Goal: Task Accomplishment & Management: Complete application form

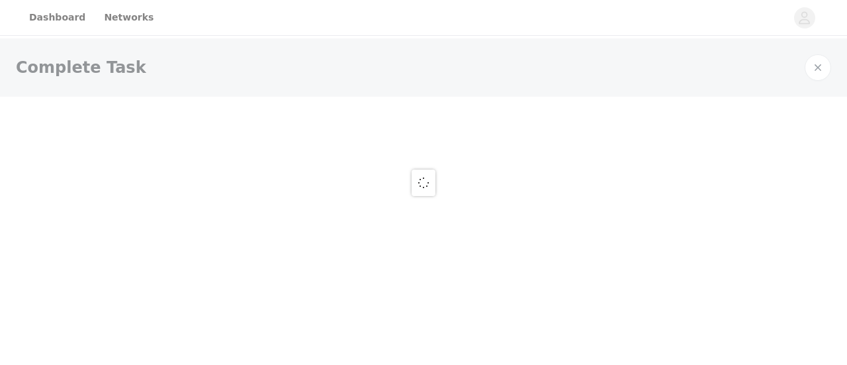
click at [393, 50] on div at bounding box center [423, 182] width 847 height 365
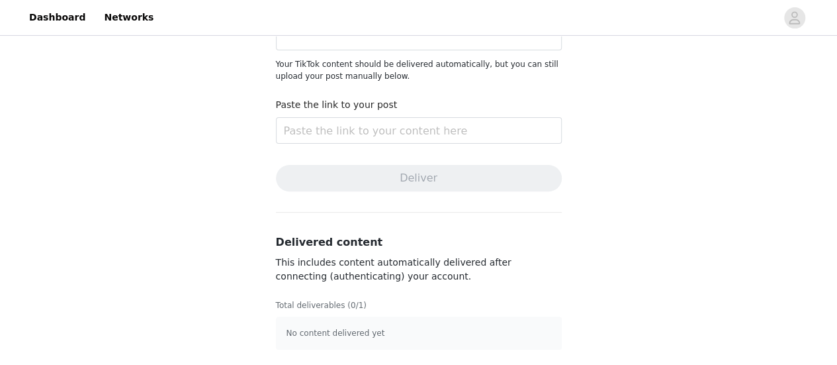
scroll to position [137, 0]
click at [376, 326] on article "No content delivered yet" at bounding box center [419, 333] width 286 height 33
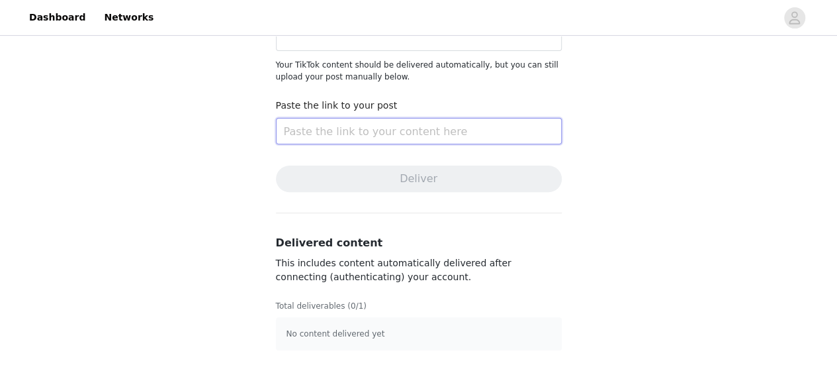
click at [338, 135] on input "text" at bounding box center [419, 131] width 286 height 26
paste input "https://www.tiktok.com/@lizzieyoungx/video/7541057442633796886"
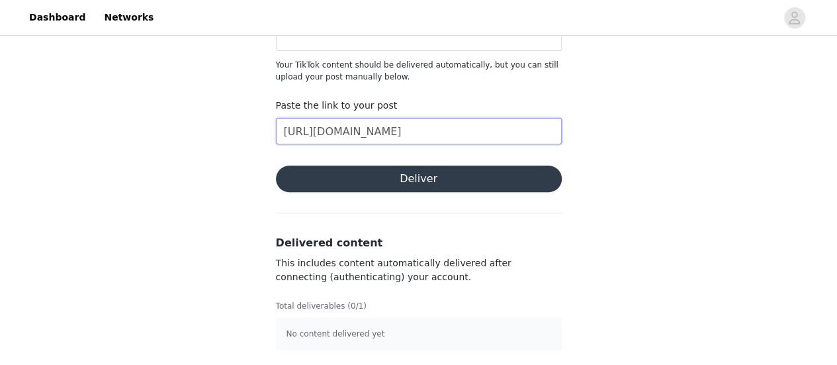
type input "https://www.tiktok.com/@lizzieyoungx/video/7541057442633796886"
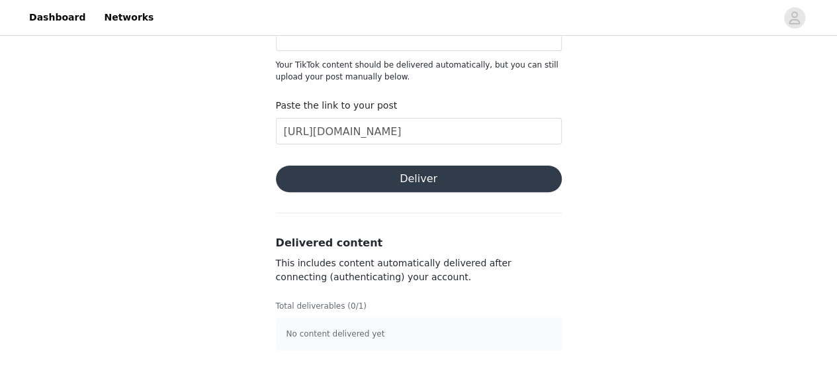
click at [336, 173] on button "Deliver" at bounding box center [419, 178] width 286 height 26
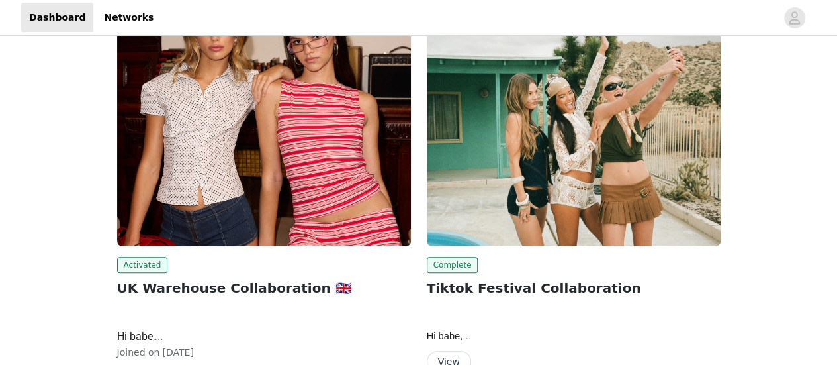
click at [197, 173] on img at bounding box center [264, 136] width 294 height 220
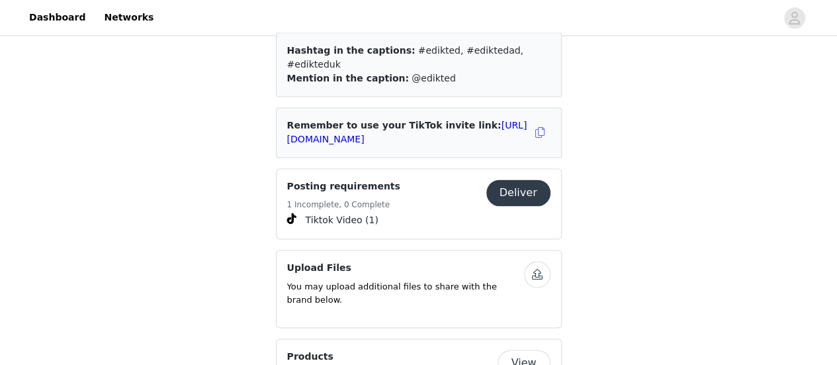
scroll to position [881, 0]
click at [530, 179] on button "Deliver" at bounding box center [519, 192] width 64 height 26
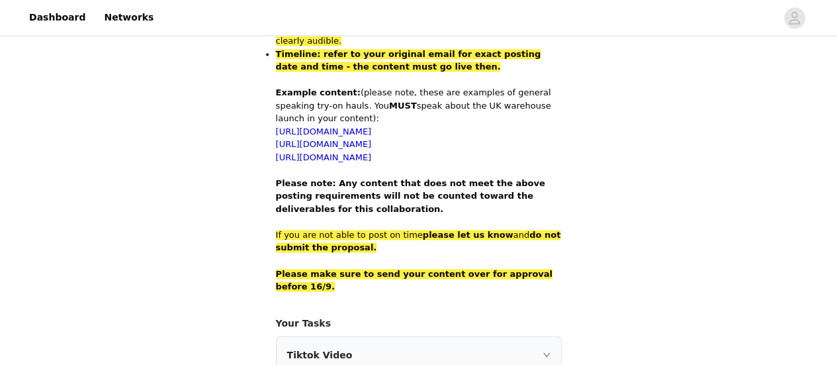
scroll to position [981, 0]
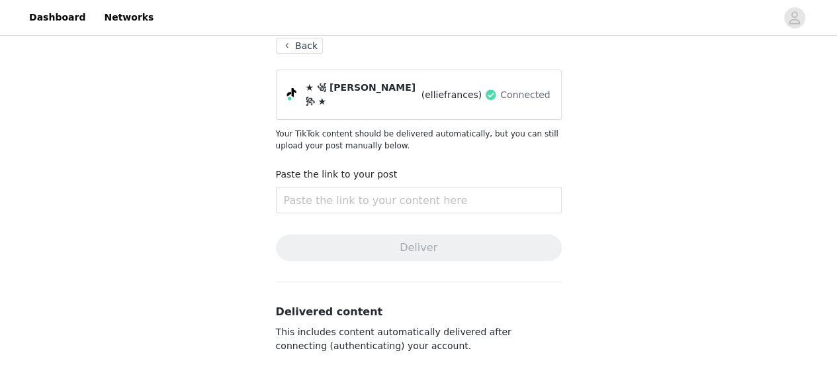
scroll to position [74, 0]
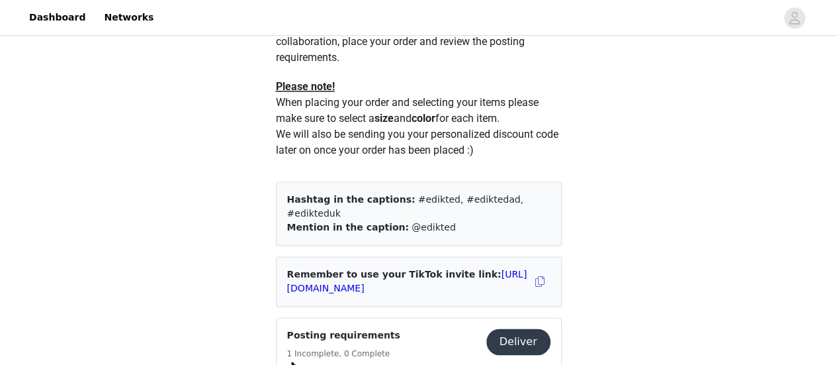
scroll to position [894, 0]
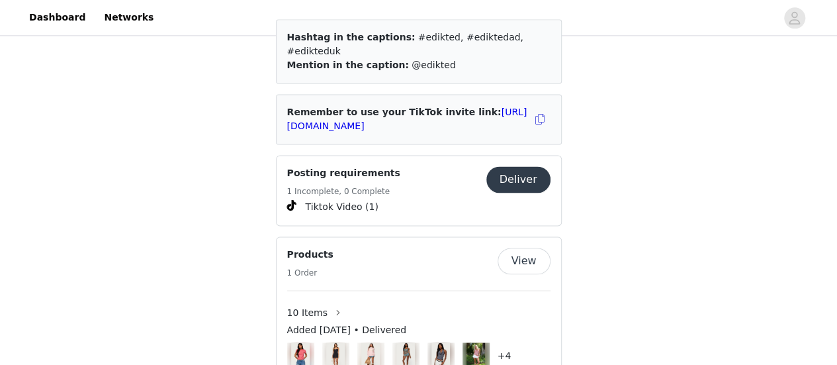
click at [508, 166] on button "Deliver" at bounding box center [519, 179] width 64 height 26
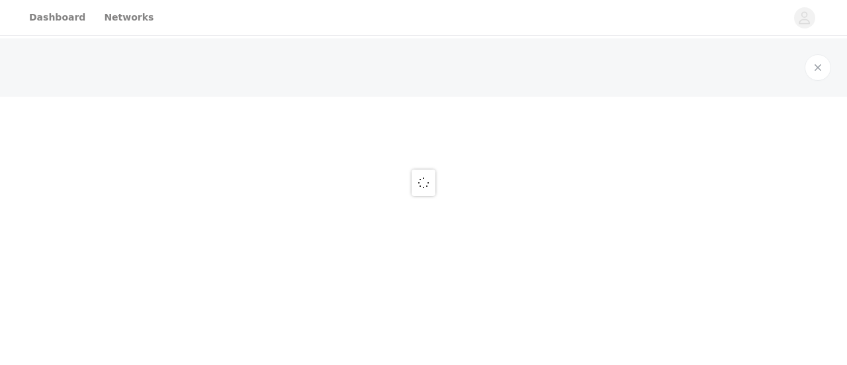
click at [508, 161] on div at bounding box center [423, 182] width 847 height 365
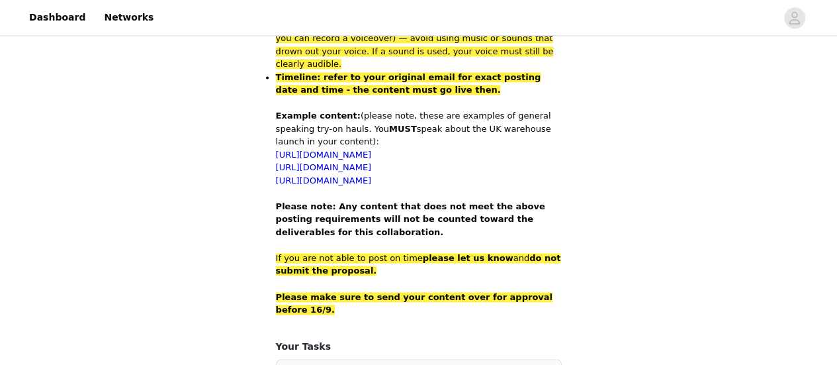
click at [368, 277] on p at bounding box center [419, 283] width 286 height 13
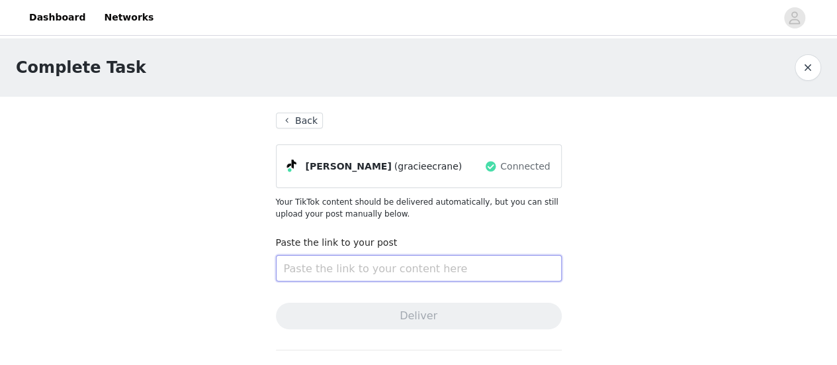
click at [371, 272] on input "text" at bounding box center [419, 268] width 286 height 26
paste input "https://collabs.edikted.com/2455655a-f370-43a6-832e-4c5148eab967"
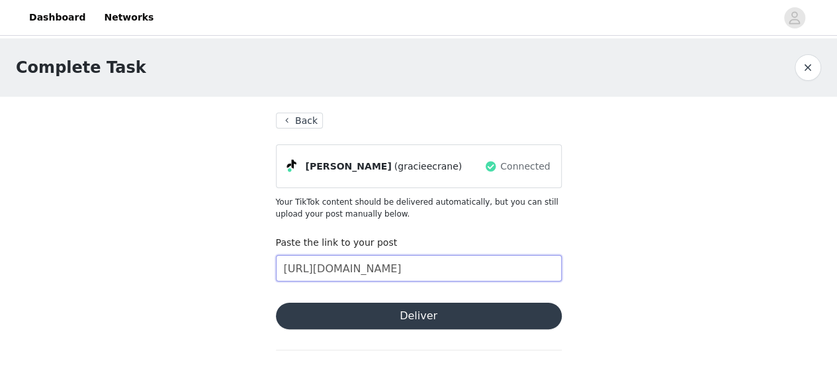
scroll to position [0, 56]
type input "https://collabs.edikted.com/2455655a-f370-43a6-832e-4c5148eab967"
click at [389, 310] on button "Deliver" at bounding box center [419, 316] width 286 height 26
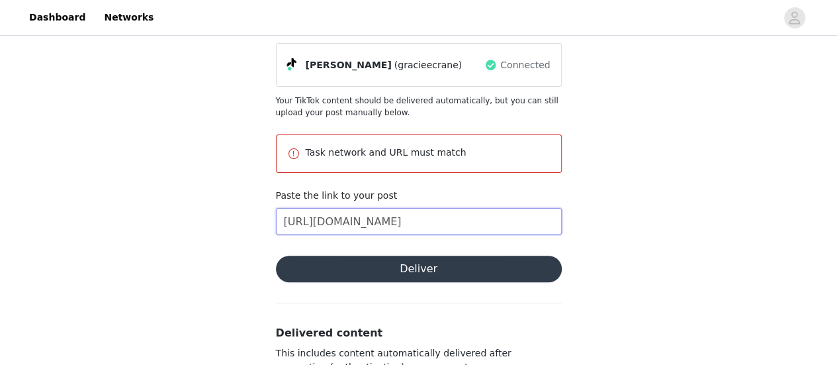
drag, startPoint x: 282, startPoint y: 220, endPoint x: 663, endPoint y: 209, distance: 381.5
click at [663, 209] on div "Complete Task Back Gracie Crane (gracieecrane) Connected Your TikTok content sh…" at bounding box center [418, 196] width 837 height 519
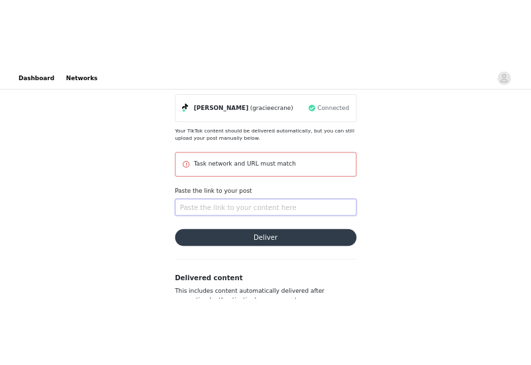
scroll to position [0, 0]
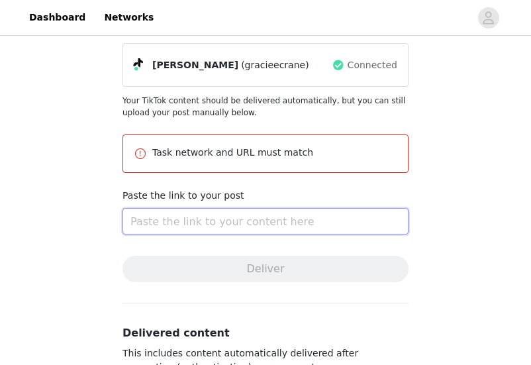
paste input "https://www.tiktok.com/@gracieecrane/video/7555906096972451094?is_from_webapp=1…"
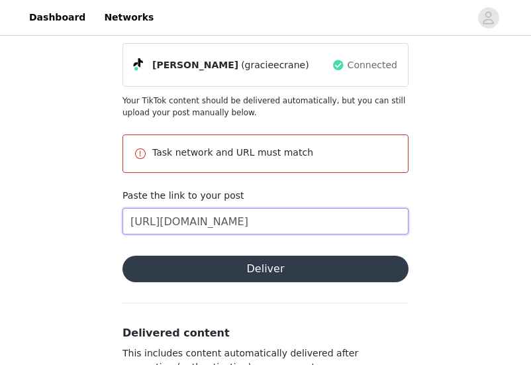
scroll to position [0, 240]
type input "https://www.tiktok.com/@gracieecrane/video/7555906096972451094?is_from_webapp=1…"
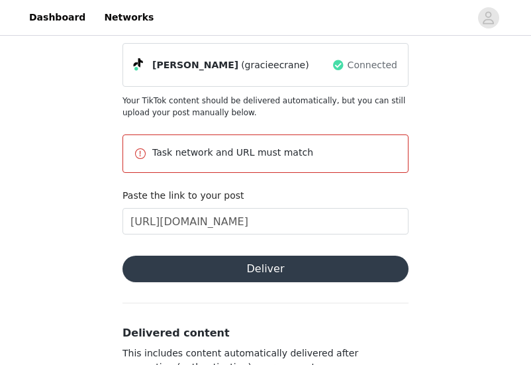
click at [285, 260] on button "Deliver" at bounding box center [265, 269] width 286 height 26
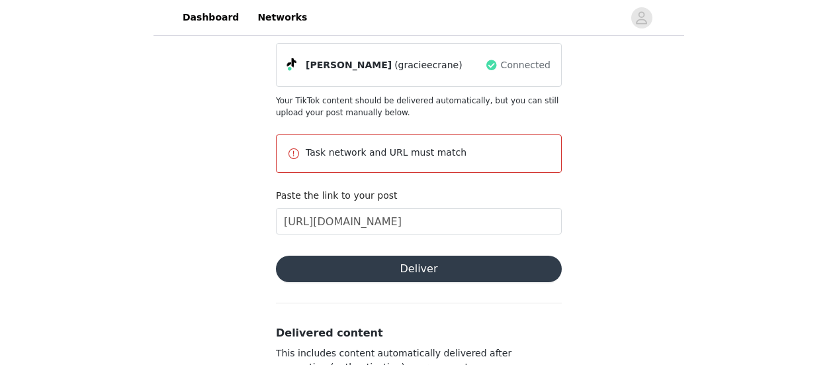
scroll to position [0, 0]
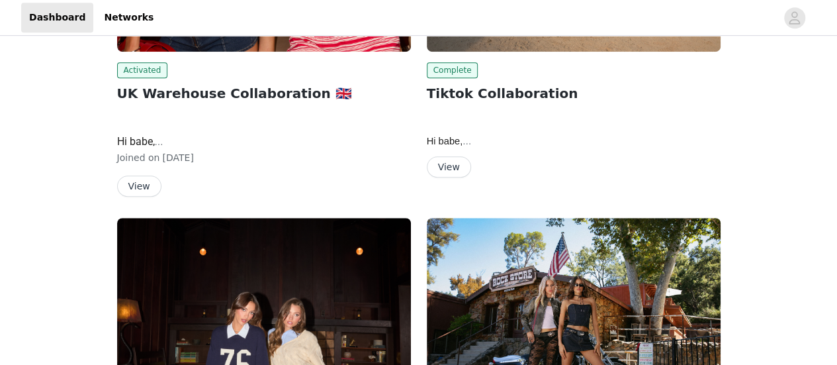
scroll to position [383, 0]
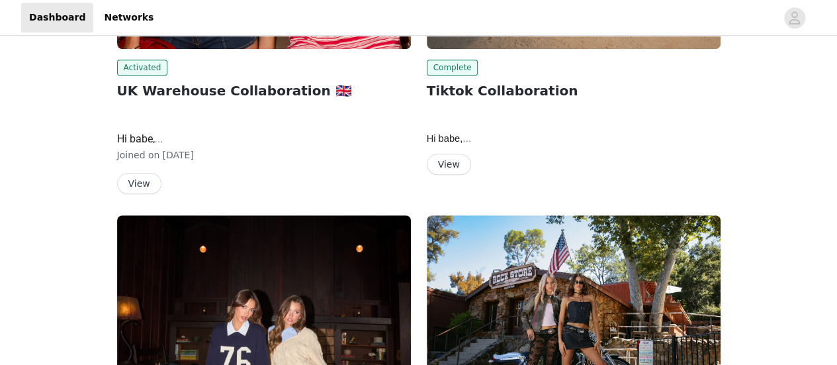
click at [140, 173] on button "View" at bounding box center [139, 183] width 44 height 21
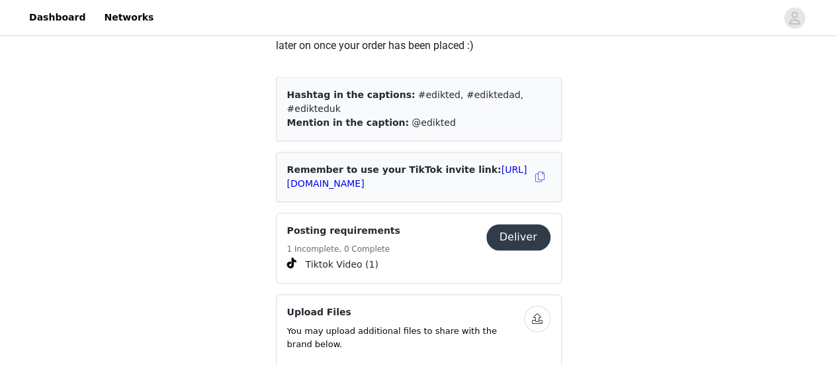
scroll to position [843, 0]
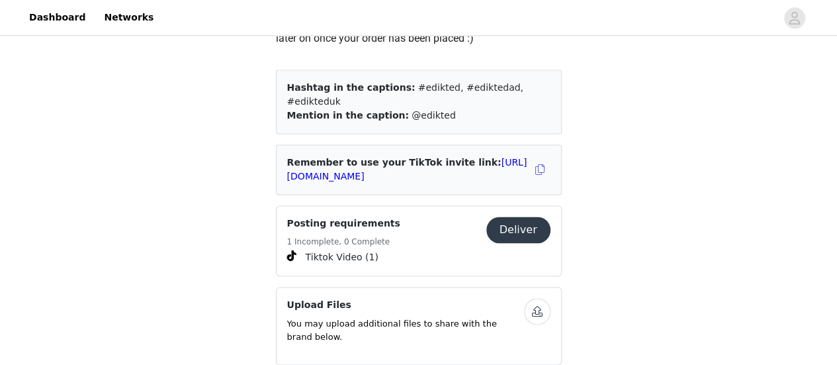
click at [504, 220] on button "Deliver" at bounding box center [519, 229] width 64 height 26
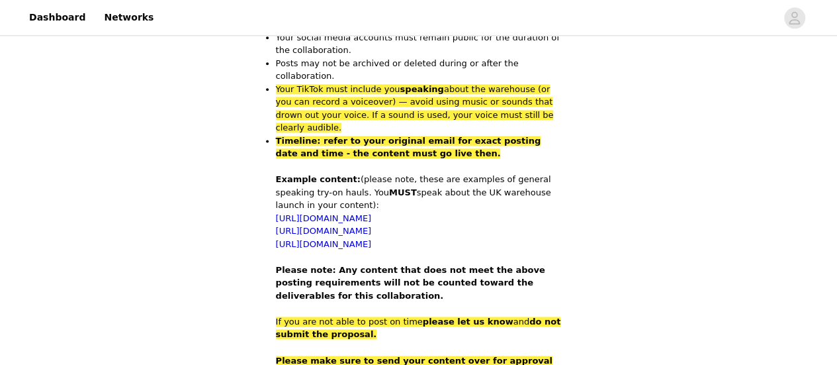
scroll to position [981, 0]
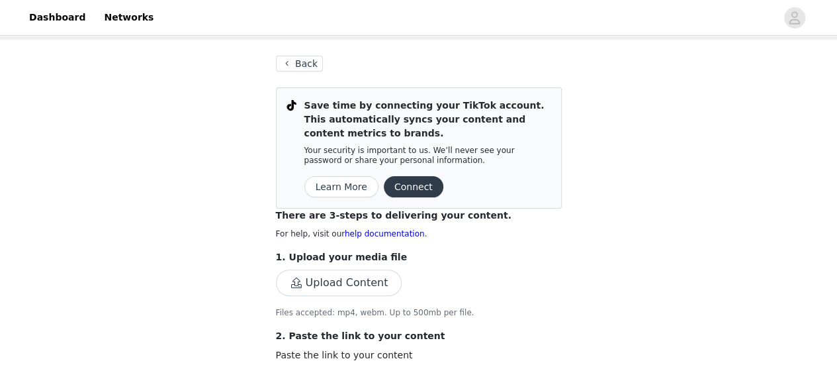
scroll to position [60, 0]
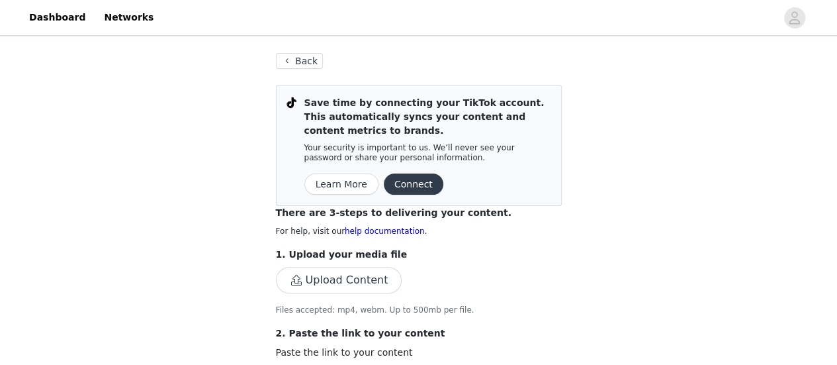
click at [335, 283] on button "Upload Content" at bounding box center [339, 280] width 126 height 26
click at [310, 285] on button "Upload Content" at bounding box center [339, 280] width 126 height 26
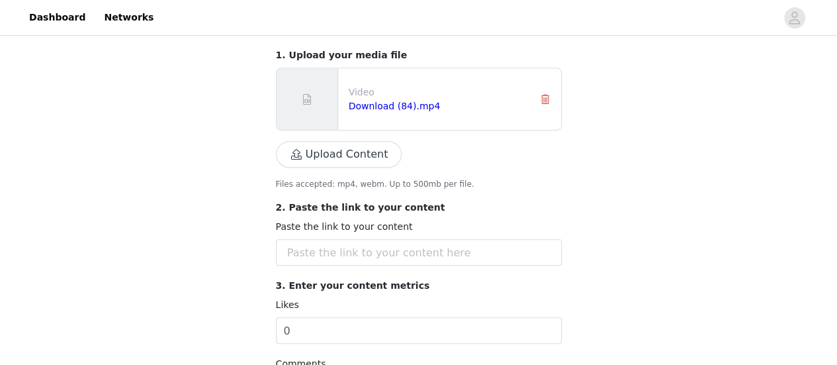
scroll to position [260, 0]
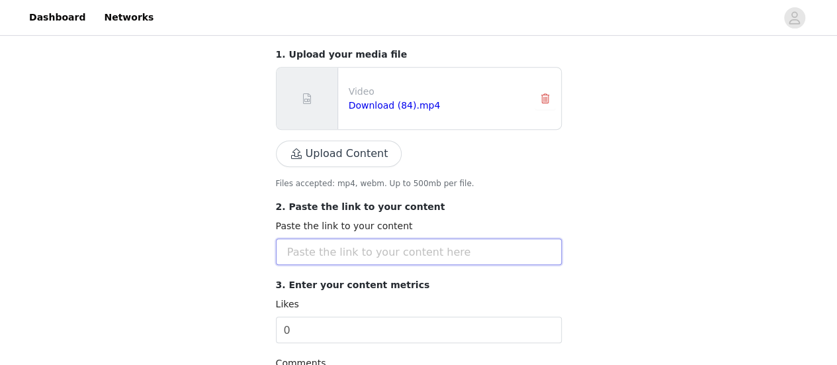
click at [353, 250] on input "text" at bounding box center [419, 251] width 286 height 26
paste input "https://collabs.edikted.com/f21068d0-67ea-42f2-9bae-edfb80e751d0"
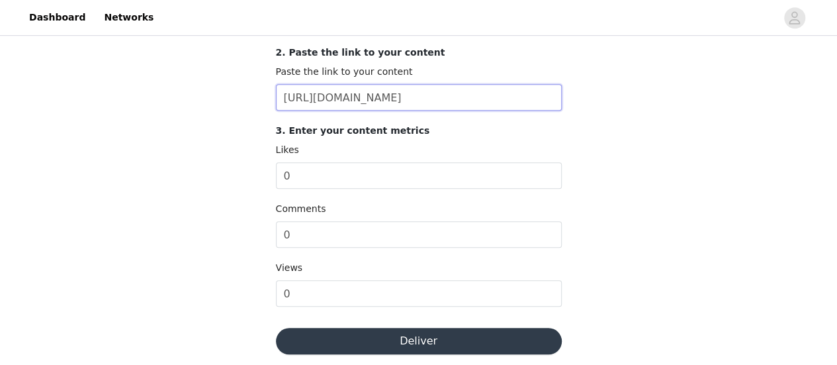
scroll to position [0, 0]
type input "h"
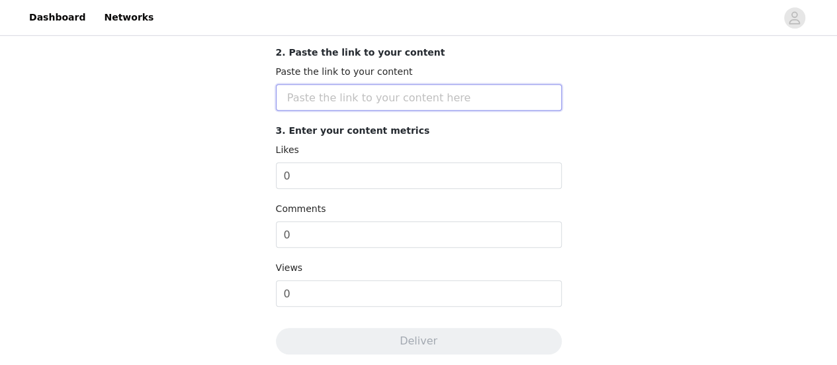
paste input "https://www.tiktok.com/@hollyalmondd/video/7555957686135786774?is_from_webapp=1…"
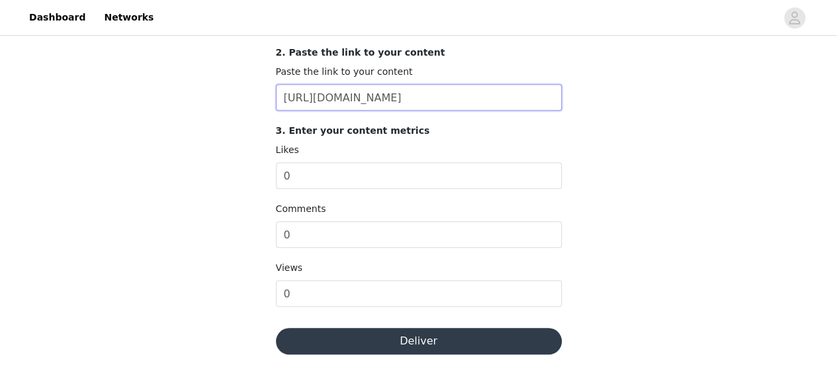
type input "https://www.tiktok.com/@hollyalmondd/video/7555957686135786774?is_from_webapp=1…"
click at [371, 332] on button "Deliver" at bounding box center [419, 341] width 286 height 26
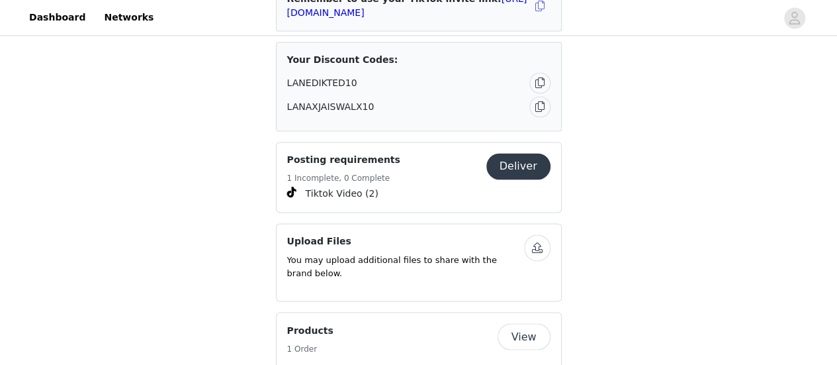
scroll to position [945, 0]
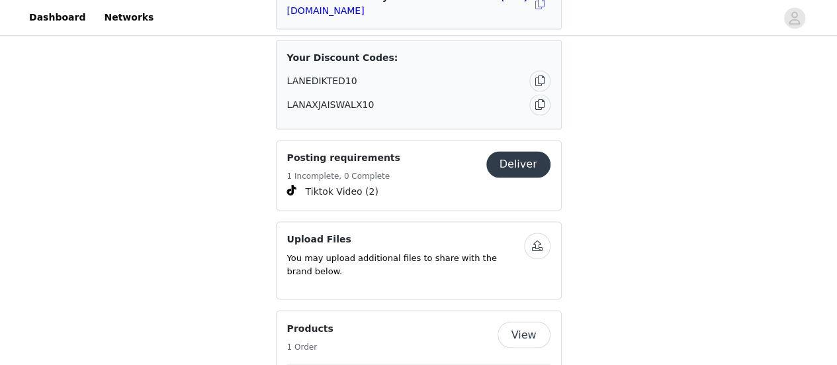
click at [510, 151] on button "Deliver" at bounding box center [519, 164] width 64 height 26
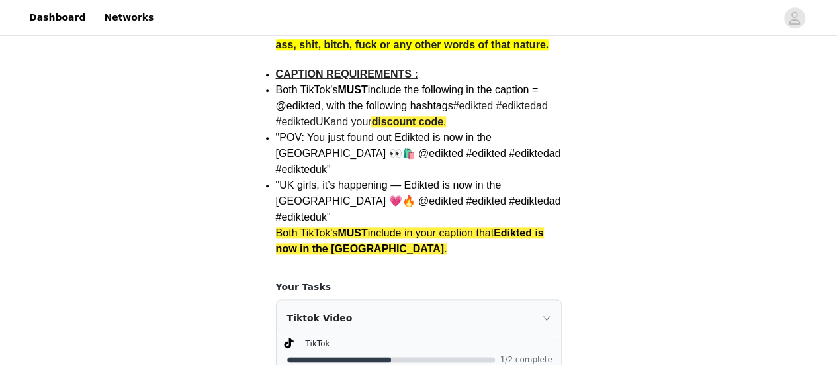
scroll to position [777, 0]
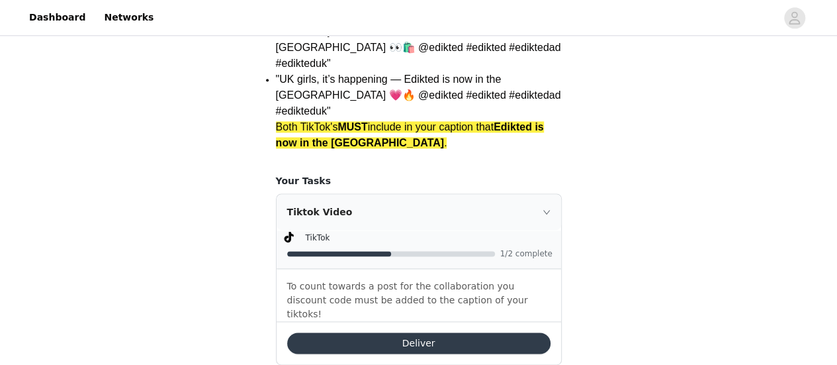
click at [428, 332] on button "Deliver" at bounding box center [418, 342] width 263 height 21
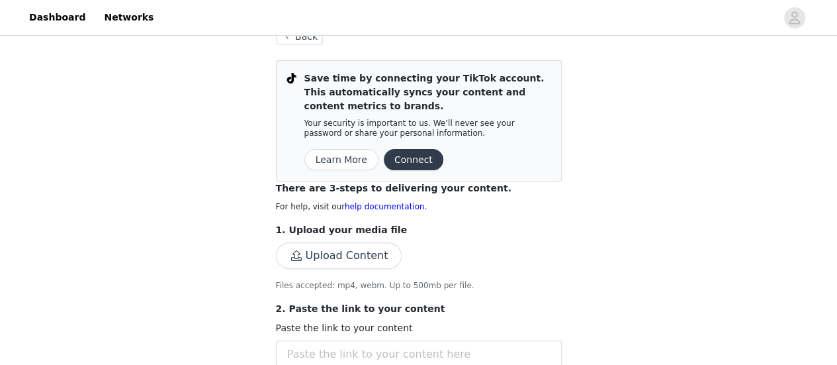
scroll to position [85, 0]
click at [373, 242] on button "Upload Content" at bounding box center [339, 255] width 126 height 26
click at [348, 260] on button "Upload Content" at bounding box center [339, 255] width 126 height 26
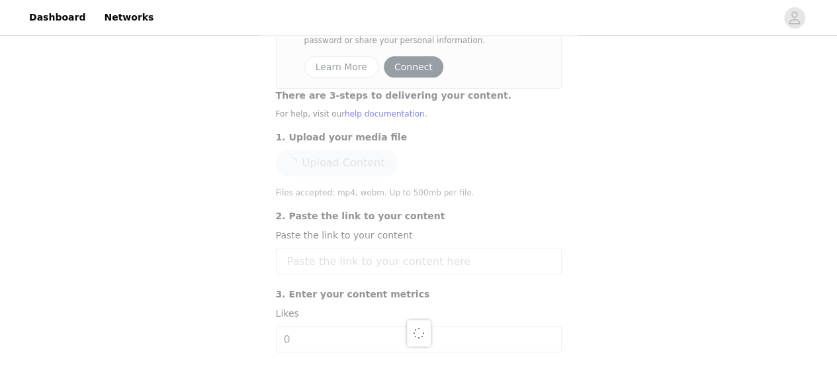
scroll to position [177, 0]
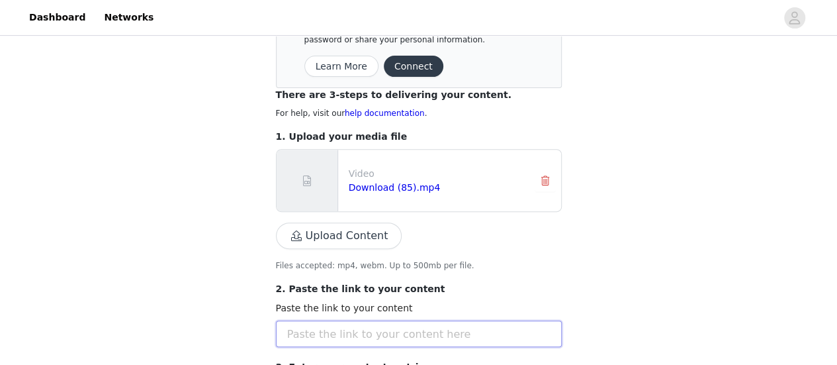
click at [364, 337] on input "text" at bounding box center [419, 333] width 286 height 26
paste input "[URL][DOMAIN_NAME]"
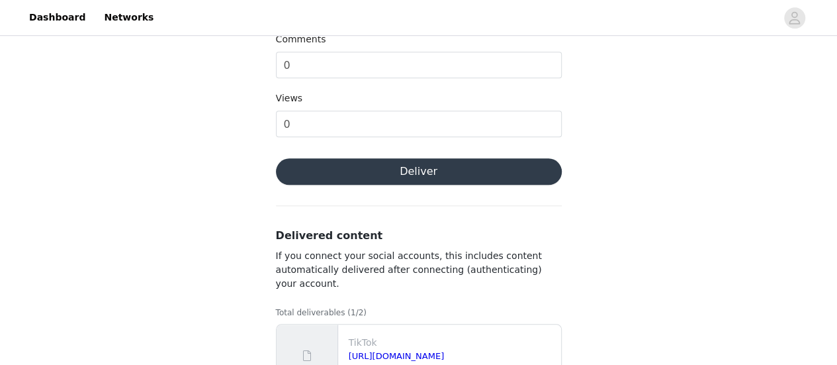
scroll to position [588, 0]
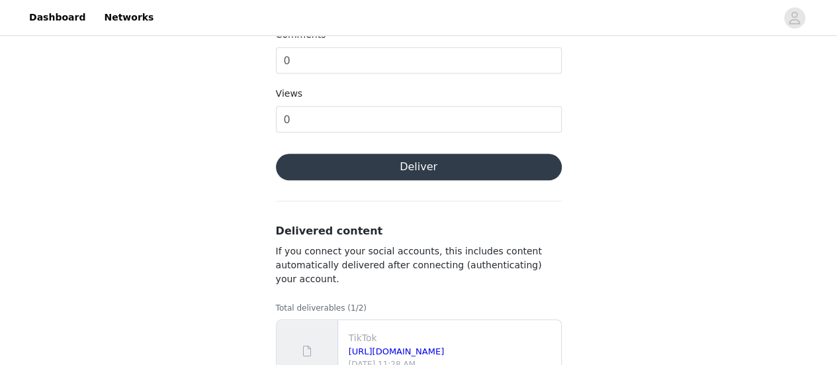
type input "[URL][DOMAIN_NAME]"
click at [373, 165] on button "Deliver" at bounding box center [419, 167] width 286 height 26
